Goal: Transaction & Acquisition: Book appointment/travel/reservation

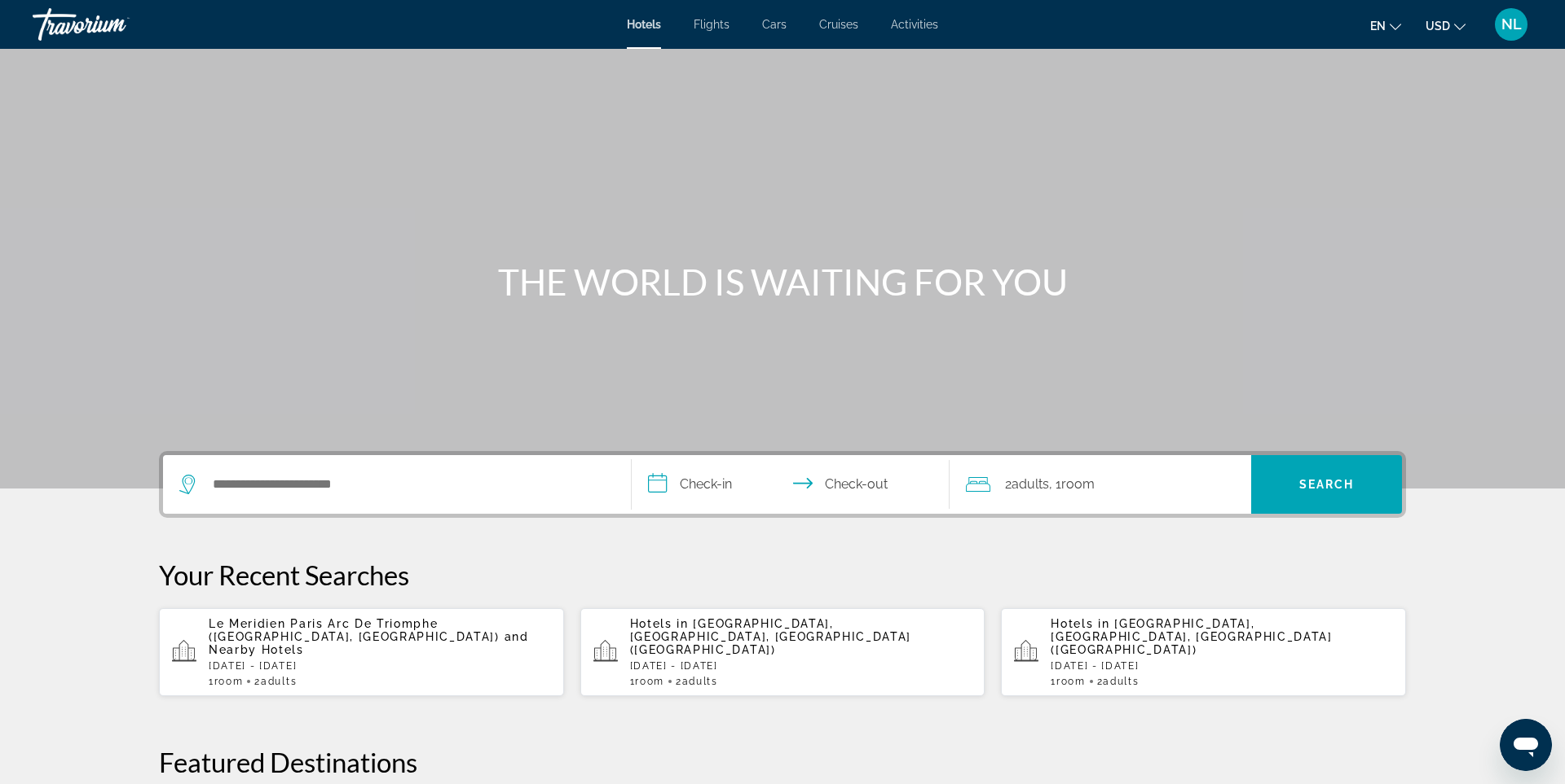
click at [355, 620] on span "Le Meridien Paris Arc De Triomphe ([GEOGRAPHIC_DATA], [GEOGRAPHIC_DATA])" at bounding box center [354, 629] width 291 height 26
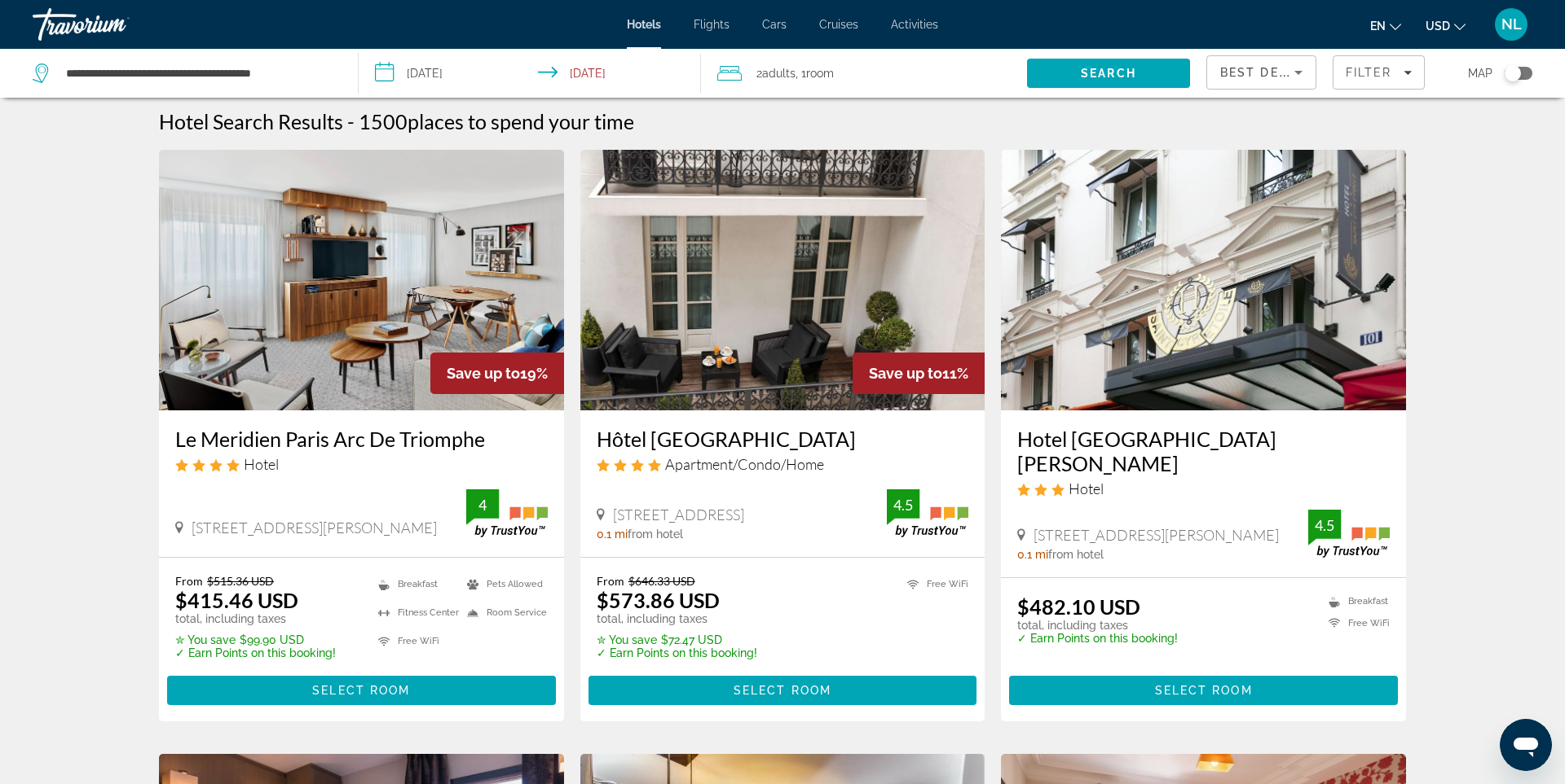
scroll to position [4, 0]
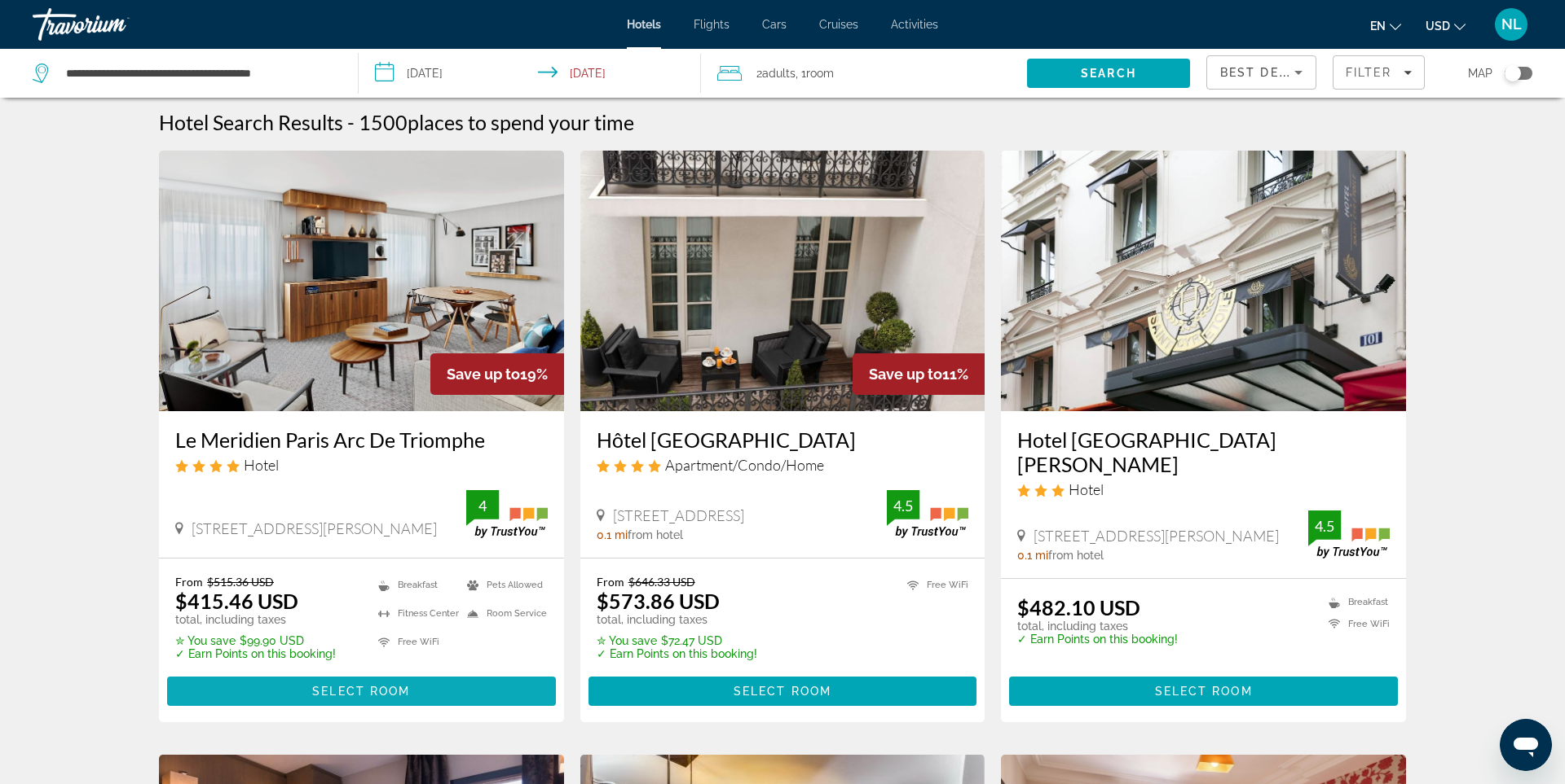
click at [386, 685] on span "Select Room" at bounding box center [360, 692] width 98 height 13
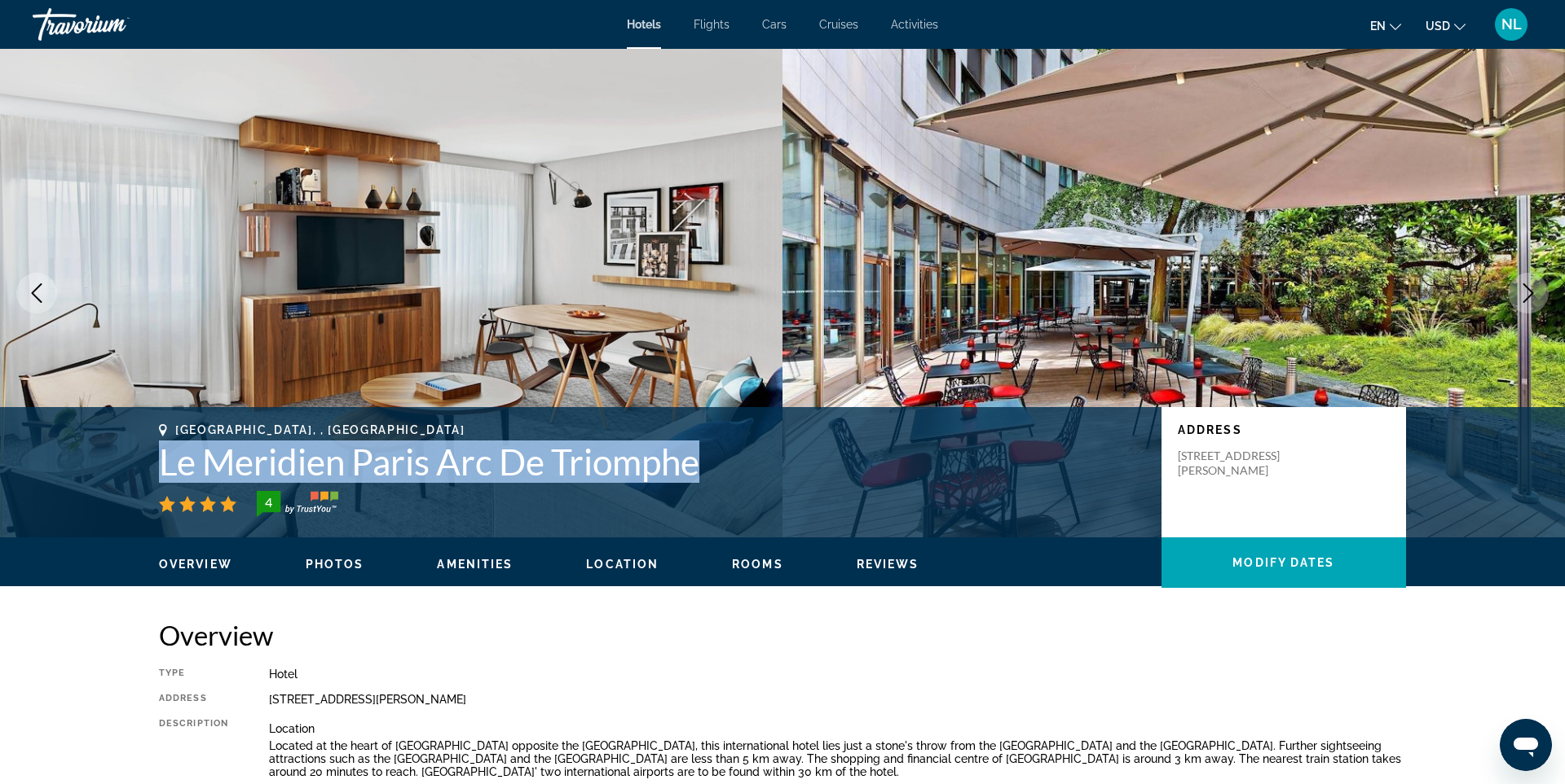
drag, startPoint x: 161, startPoint y: 465, endPoint x: 697, endPoint y: 471, distance: 536.0
click at [704, 472] on h1 "Le Meridien Paris Arc De Triomphe" at bounding box center [653, 462] width 986 height 43
copy h1 "Le Meridien Paris Arc De Triomphe"
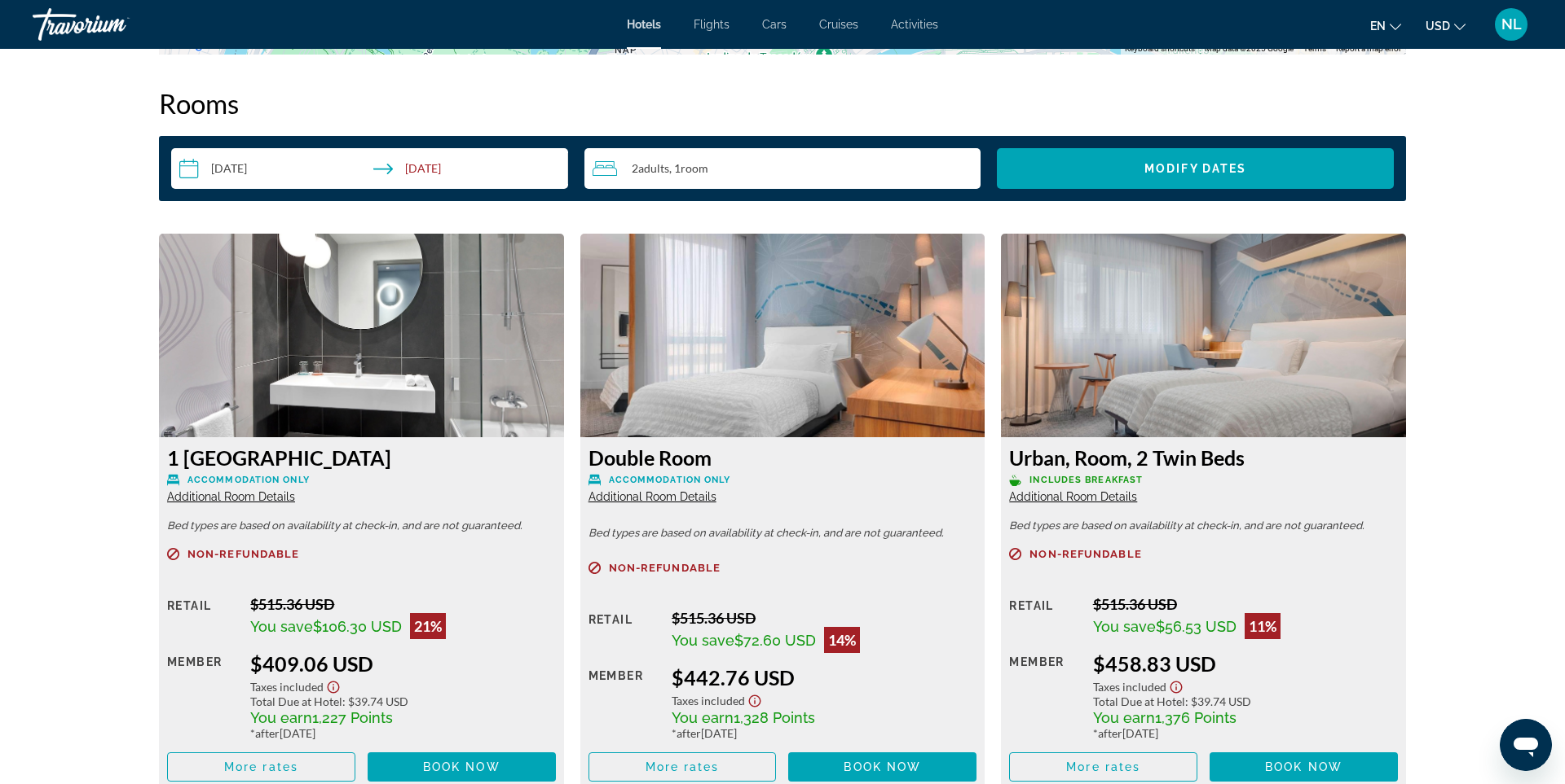
scroll to position [2296, 0]
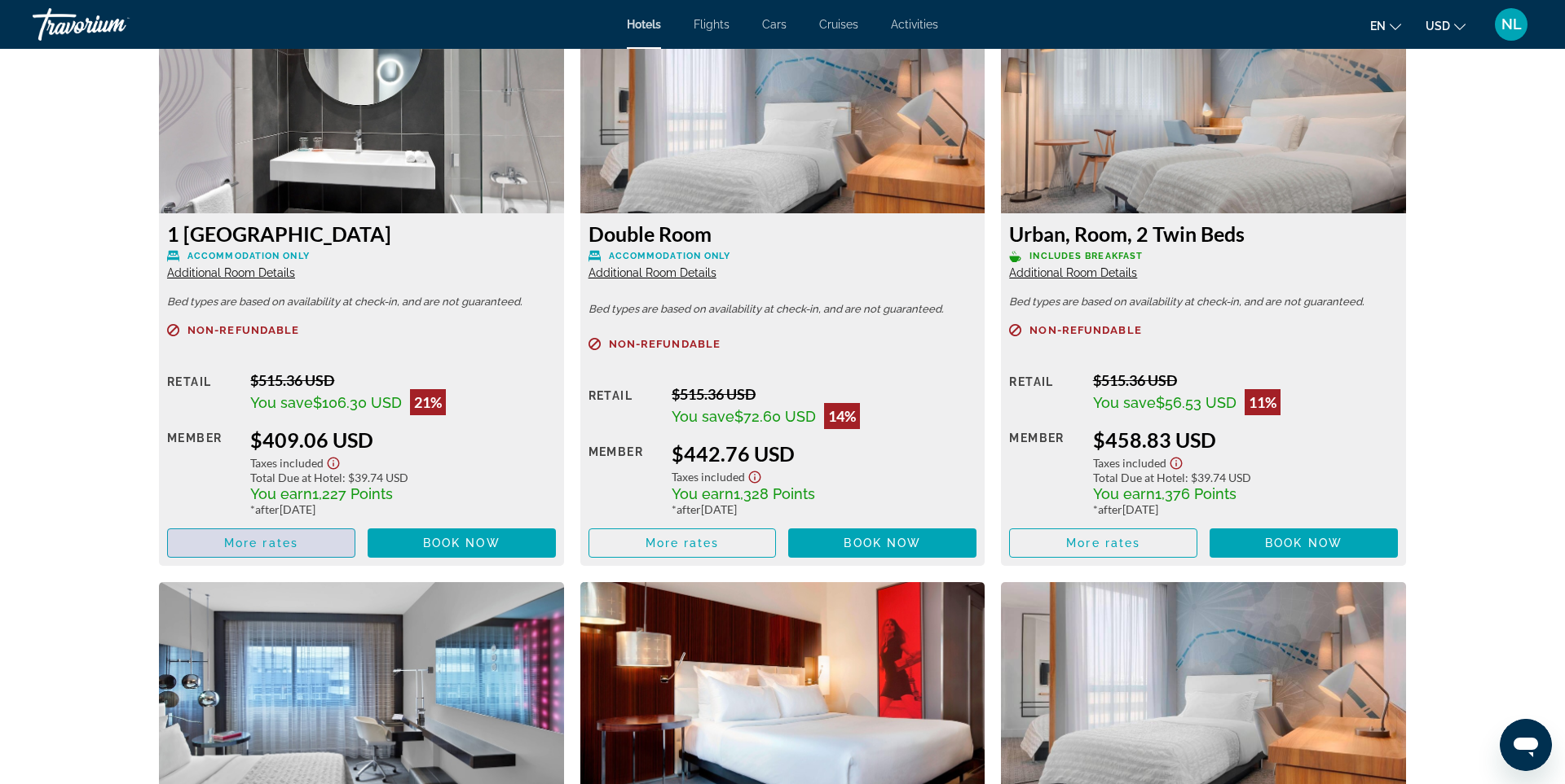
click at [305, 549] on span "Main content" at bounding box center [261, 542] width 187 height 39
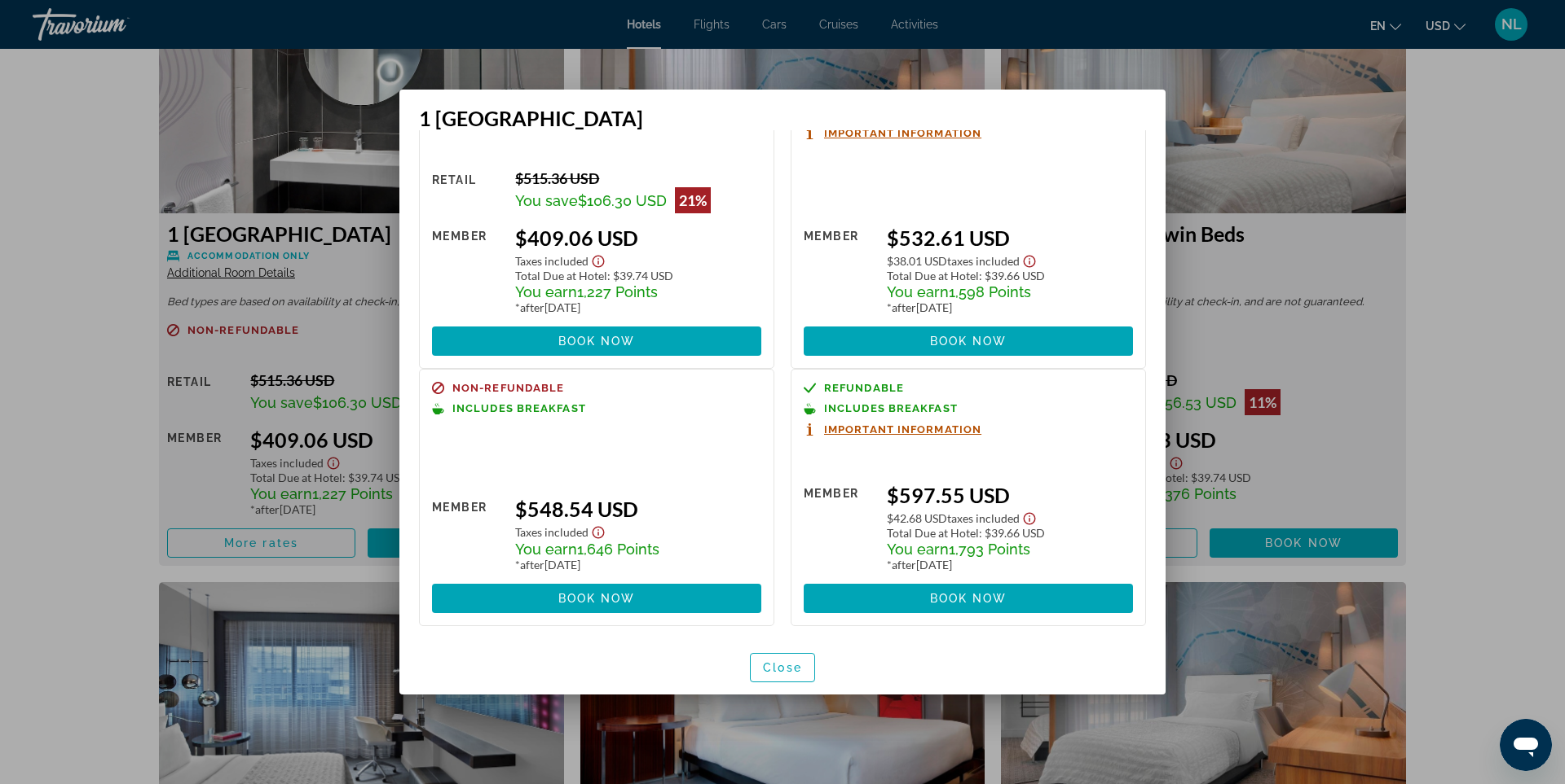
scroll to position [77, 0]
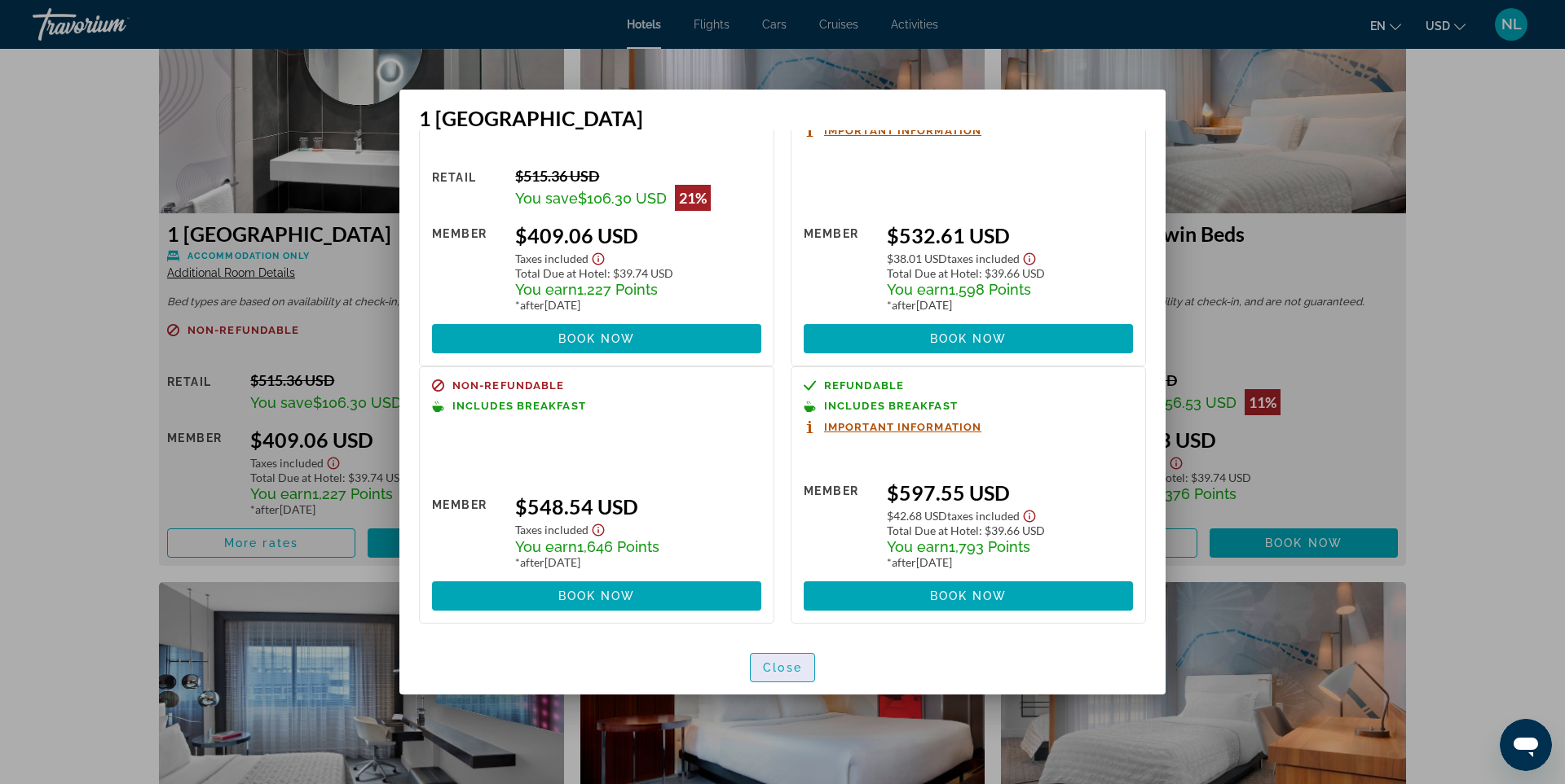
click at [782, 662] on span "Close" at bounding box center [782, 668] width 39 height 13
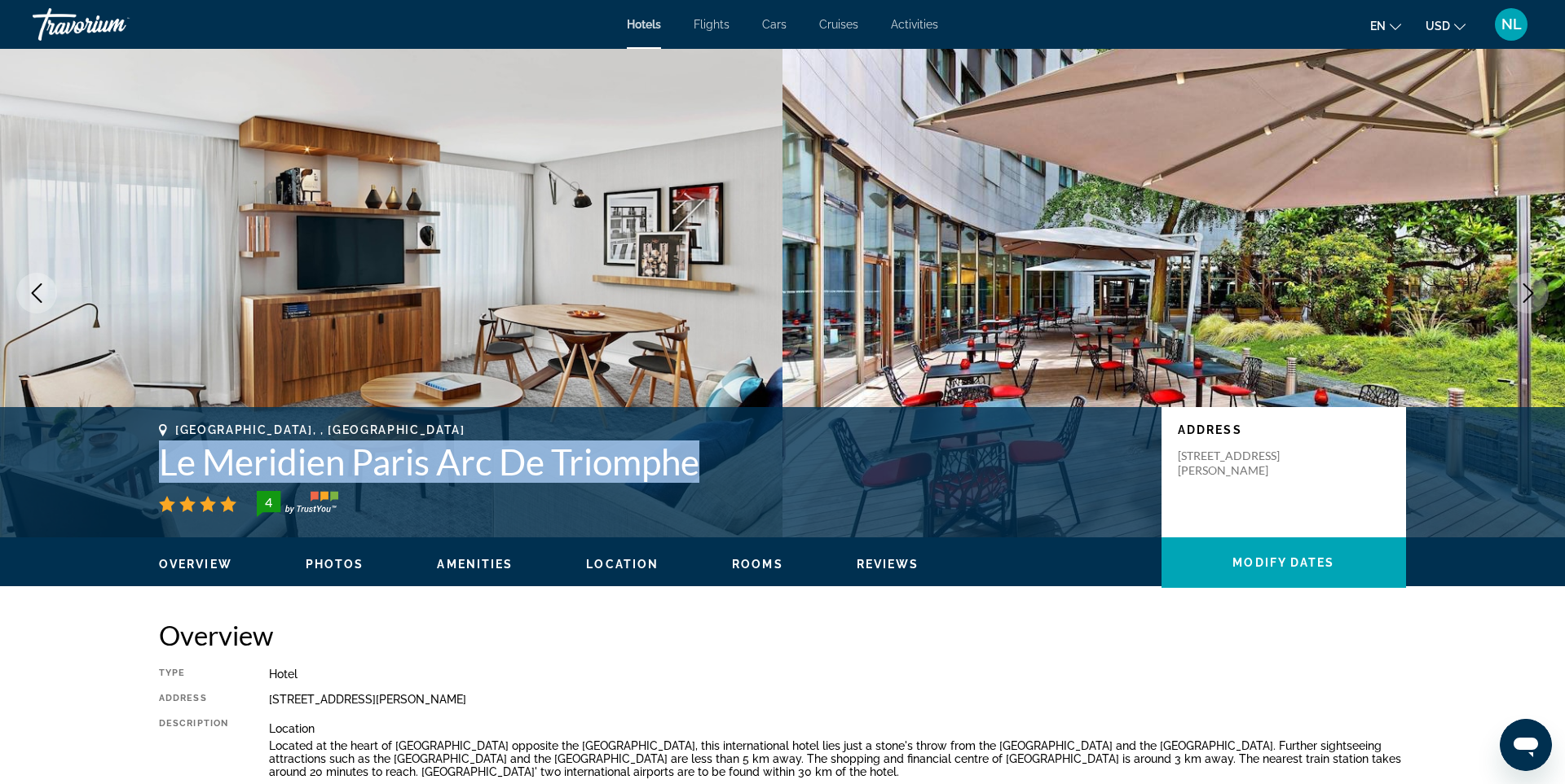
scroll to position [2296, 0]
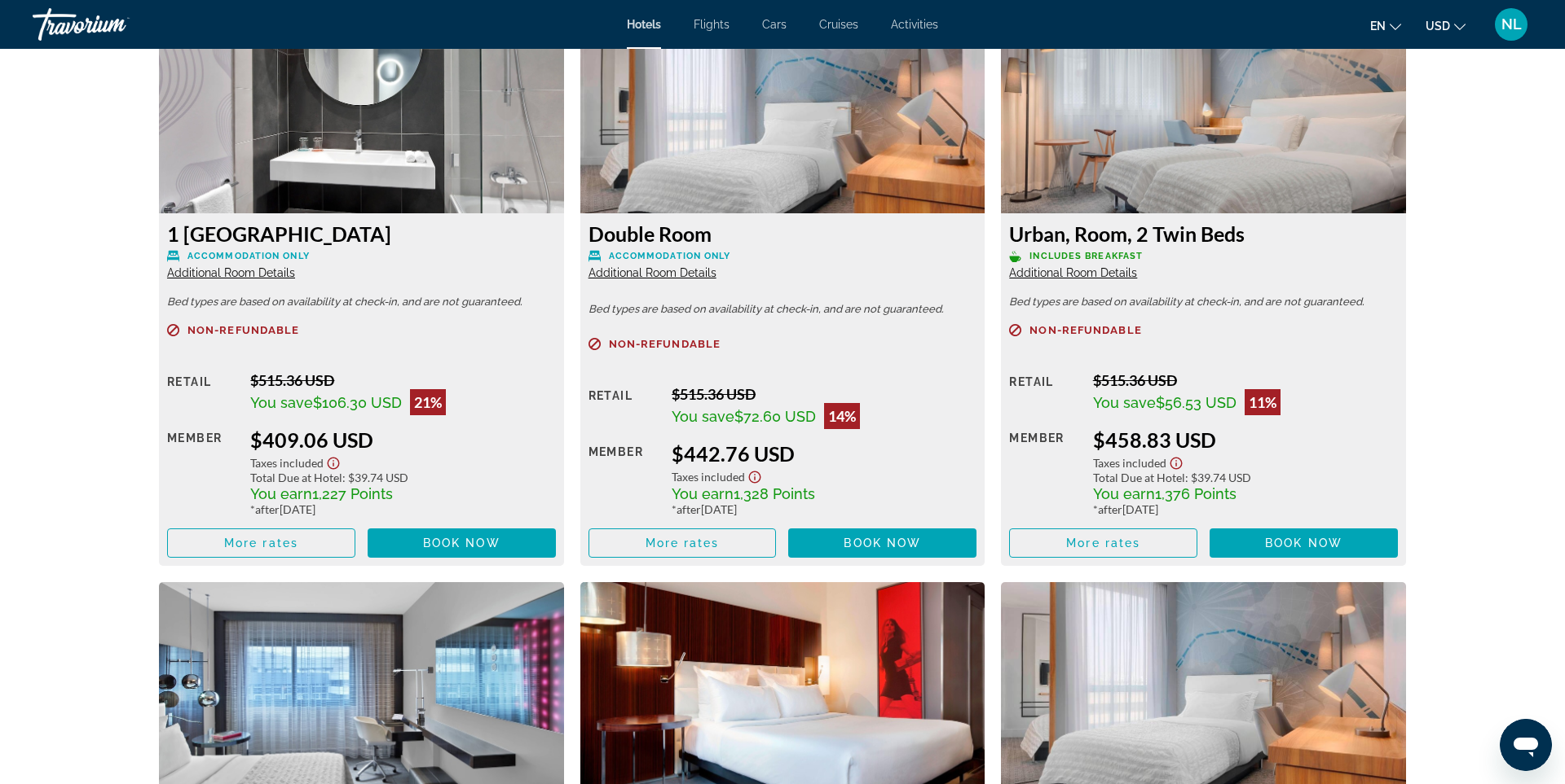
click at [1445, 27] on span "USD" at bounding box center [1438, 27] width 25 height 13
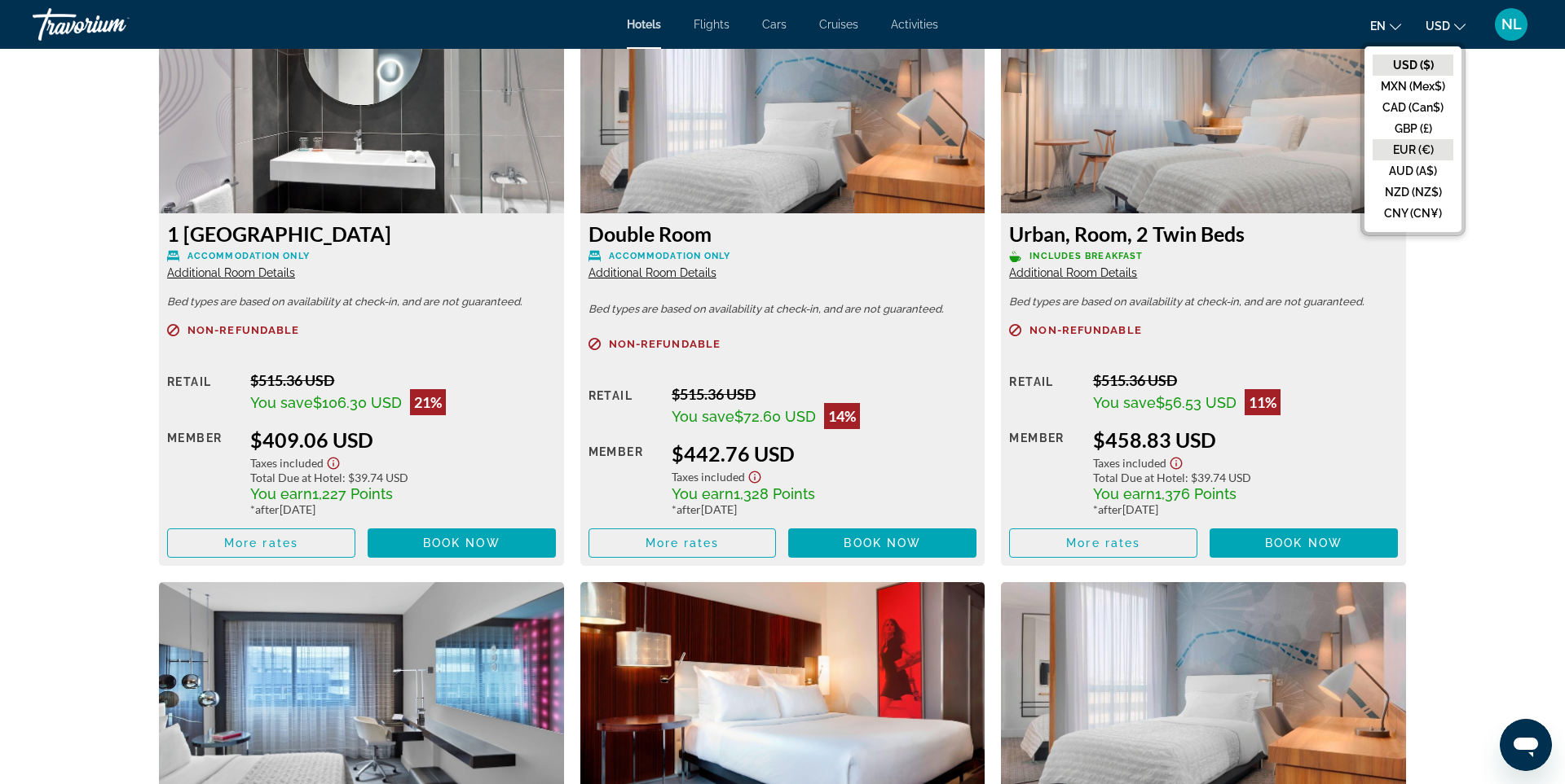
click at [1435, 145] on button "EUR (€)" at bounding box center [1412, 150] width 81 height 21
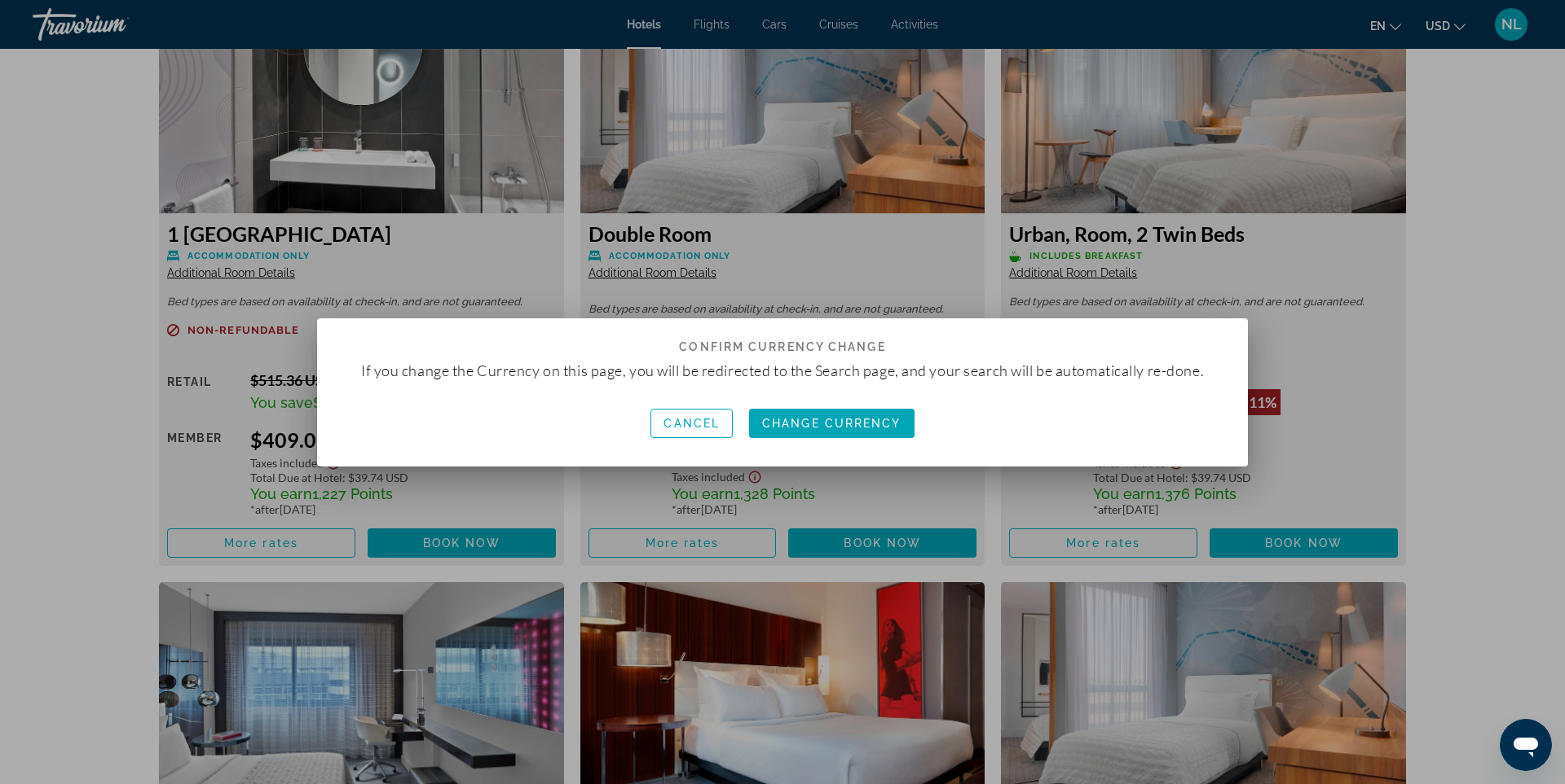
scroll to position [0, 0]
click at [839, 425] on span "Change Currency" at bounding box center [831, 424] width 139 height 13
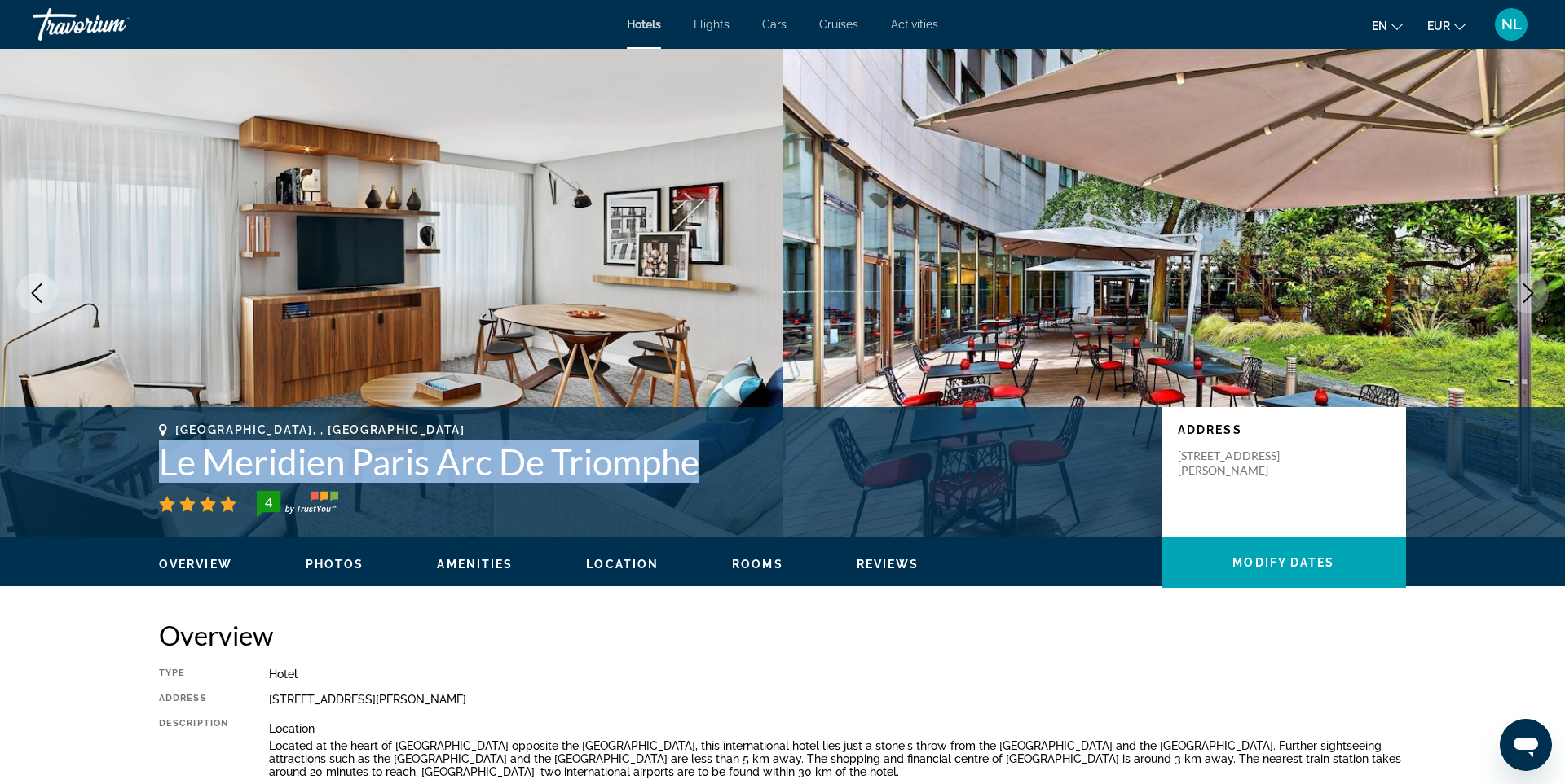
scroll to position [2296, 0]
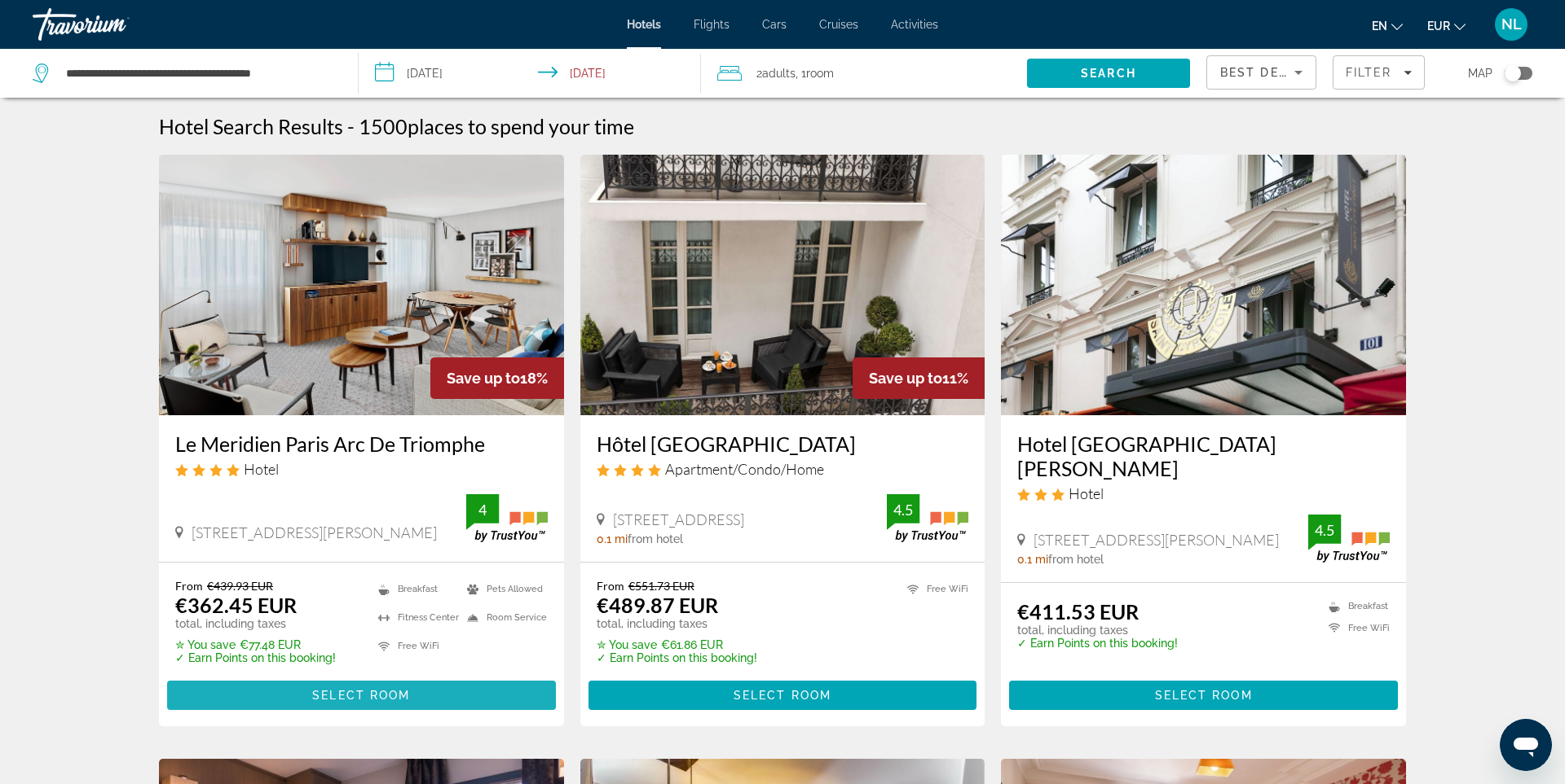
click at [444, 688] on span "Main content" at bounding box center [361, 695] width 389 height 39
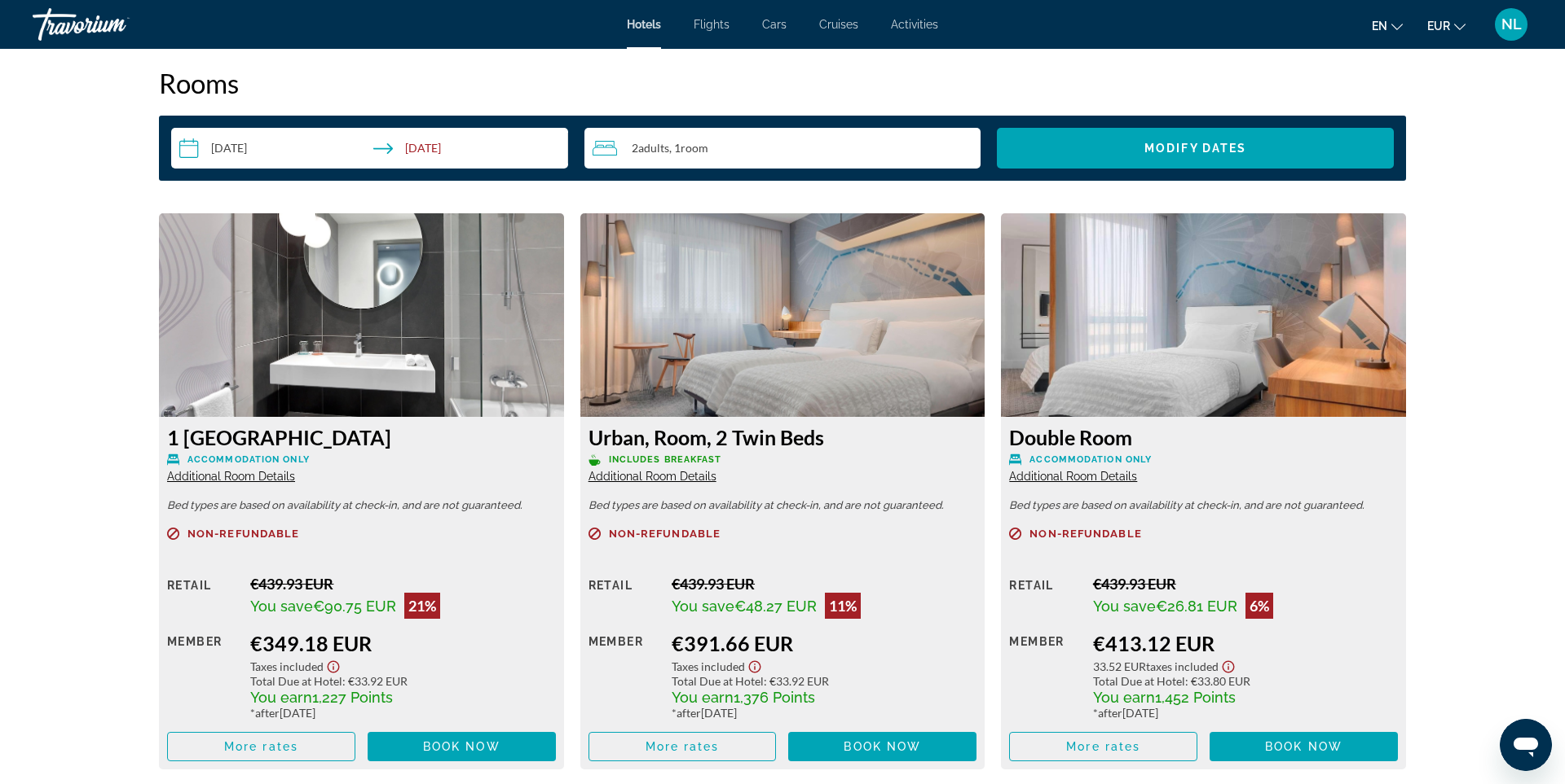
scroll to position [2093, 0]
